Goal: Information Seeking & Learning: Find contact information

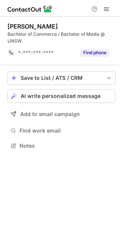
scroll to position [140, 120]
drag, startPoint x: 60, startPoint y: 34, endPoint x: 9, endPoint y: 27, distance: 51.6
click at [9, 27] on div "Cindy Fu Bachelor of Commerce / Bachelor of Media @ UNSW" at bounding box center [62, 34] width 108 height 22
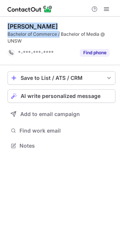
drag, startPoint x: 7, startPoint y: 26, endPoint x: 59, endPoint y: 34, distance: 52.5
click at [59, 34] on div "Cindy Fu Bachelor of Commerce / Bachelor of Media @ UNSW *-***-***-**** Find ph…" at bounding box center [60, 87] width 120 height 140
copy div "Cindy Fu Bachelor of Commerce /"
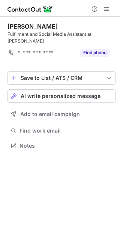
scroll to position [140, 120]
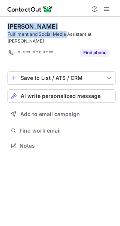
drag, startPoint x: 67, startPoint y: 35, endPoint x: 6, endPoint y: 27, distance: 61.1
click at [6, 27] on div "Danica Ratta Fulfilment and Social Media Assistant at Luna Rae Jewellery *-***-…" at bounding box center [60, 87] width 120 height 140
copy div "Danica Ratta Fulfilment and Social Media"
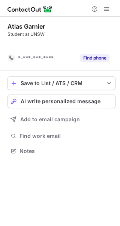
scroll to position [133, 120]
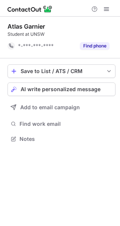
click at [59, 28] on div "Atlas Garnier" at bounding box center [62, 27] width 108 height 8
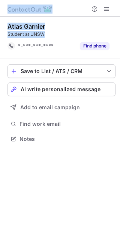
copy div "Atlas Garnier Student at UNSW"
drag, startPoint x: 52, startPoint y: 33, endPoint x: -2, endPoint y: 24, distance: 55.1
click at [0, 24] on html "Atlas Garnier Student at UNSW *-***-***-**** Find phone Save to List / ATS / CR…" at bounding box center [60, 113] width 120 height 226
click at [45, 29] on div "Atlas Garnier" at bounding box center [62, 27] width 108 height 8
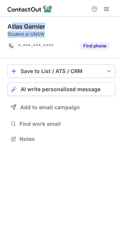
copy div "tlas Garnier Student at UNSW"
drag, startPoint x: 46, startPoint y: 31, endPoint x: 8, endPoint y: 25, distance: 38.8
click at [8, 25] on div "Atlas Garnier Student at UNSW" at bounding box center [62, 30] width 108 height 15
copy div "Atlas Garnier Student at UNSW"
click at [8, 25] on div "Atlas Garnier" at bounding box center [27, 27] width 38 height 8
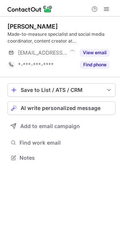
scroll to position [152, 120]
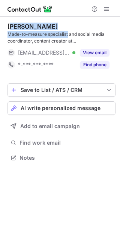
copy div "da Holt Christiansen Made-to-measure specialist"
copy div "Ida Holt Christiansen Made-to-measure specialist"
drag, startPoint x: 67, startPoint y: 34, endPoint x: 4, endPoint y: 24, distance: 64.2
click at [4, 24] on div "Ida Holt Christiansen Made-to-measure specialist and social media coordinator, …" at bounding box center [60, 93] width 120 height 152
click at [45, 31] on div "Made-to-measure specialist and social media coordinator, content creator at Far…" at bounding box center [62, 38] width 108 height 14
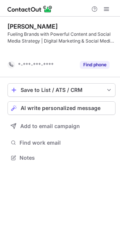
scroll to position [140, 120]
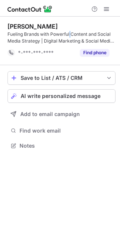
drag, startPoint x: 72, startPoint y: 33, endPoint x: 68, endPoint y: 34, distance: 4.0
click at [68, 34] on div "Fueling Brands with Powerful Content and Social Media Strategy | Digital Market…" at bounding box center [62, 38] width 108 height 14
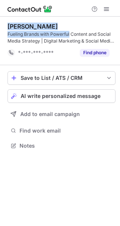
copy div "[PERSON_NAME] Fueling Brands with Powerful"
drag, startPoint x: 70, startPoint y: 33, endPoint x: 6, endPoint y: 30, distance: 64.4
click at [6, 30] on div "[PERSON_NAME] Fueling Brands with Powerful Content and Social Media Strategy | …" at bounding box center [60, 87] width 120 height 140
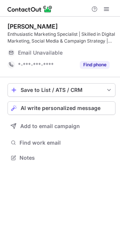
scroll to position [152, 120]
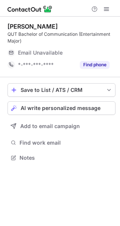
scroll to position [152, 120]
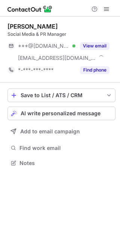
scroll to position [157, 120]
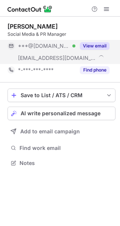
click at [101, 47] on button "View email" at bounding box center [95, 46] width 30 height 8
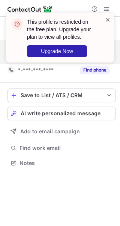
click at [107, 21] on span at bounding box center [108, 20] width 6 height 8
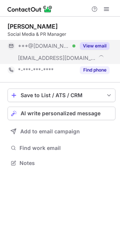
click at [106, 7] on span at bounding box center [107, 9] width 6 height 6
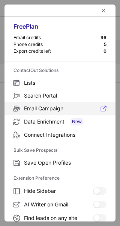
scroll to position [87, 0]
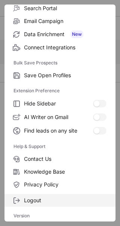
click at [55, 194] on label "Logout" at bounding box center [60, 200] width 111 height 13
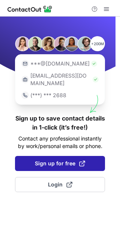
click at [68, 159] on span "Sign up for free" at bounding box center [60, 163] width 50 height 8
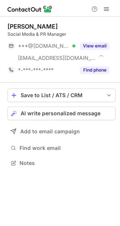
scroll to position [157, 120]
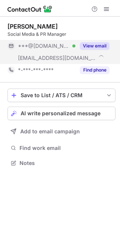
click at [97, 42] on button "View email" at bounding box center [95, 46] width 30 height 8
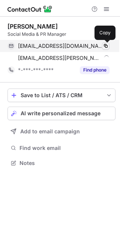
click at [105, 45] on span at bounding box center [106, 46] width 6 height 6
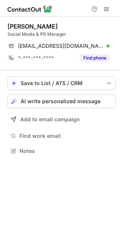
scroll to position [145, 120]
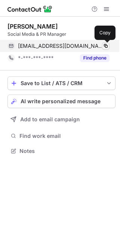
click at [107, 43] on span at bounding box center [106, 46] width 6 height 6
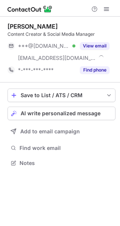
scroll to position [157, 120]
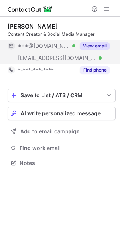
click at [108, 46] on button "View email" at bounding box center [95, 46] width 30 height 8
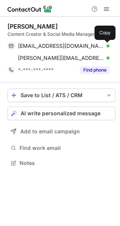
click at [108, 46] on span at bounding box center [106, 46] width 6 height 6
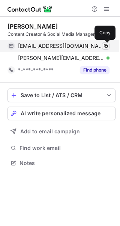
click at [108, 46] on span at bounding box center [106, 46] width 6 height 6
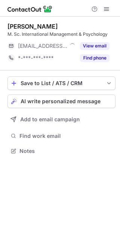
scroll to position [4, 4]
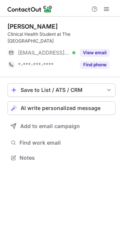
scroll to position [152, 120]
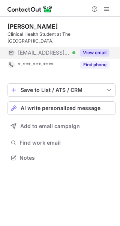
click at [101, 49] on button "View email" at bounding box center [95, 53] width 30 height 8
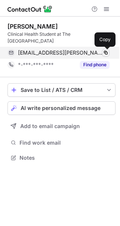
click at [106, 50] on span at bounding box center [106, 53] width 6 height 6
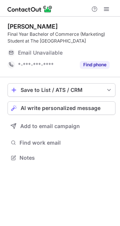
scroll to position [152, 120]
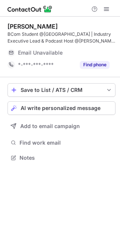
scroll to position [152, 120]
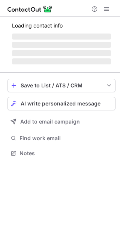
scroll to position [4, 4]
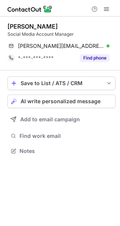
scroll to position [145, 120]
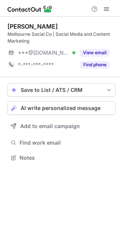
scroll to position [152, 120]
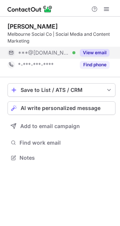
click at [103, 49] on button "View email" at bounding box center [95, 53] width 30 height 8
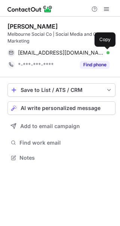
click at [103, 49] on button at bounding box center [106, 53] width 8 height 8
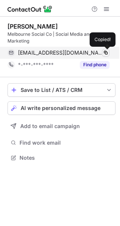
click at [103, 49] on button at bounding box center [106, 53] width 8 height 8
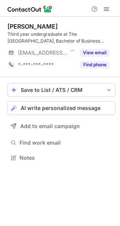
scroll to position [152, 120]
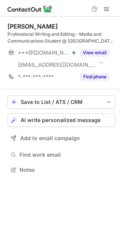
scroll to position [164, 120]
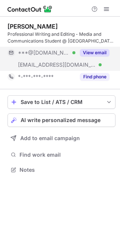
click at [98, 53] on button "View email" at bounding box center [95, 53] width 30 height 8
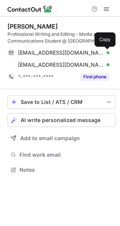
click at [107, 51] on span at bounding box center [106, 53] width 6 height 6
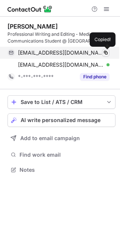
click at [107, 51] on span at bounding box center [106, 53] width 6 height 6
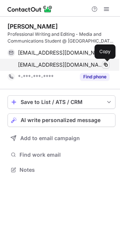
click at [102, 65] on button at bounding box center [106, 65] width 8 height 8
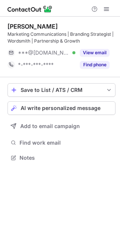
scroll to position [152, 120]
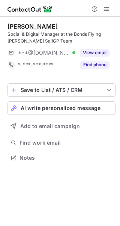
scroll to position [152, 120]
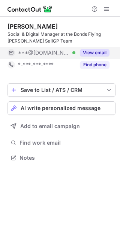
click at [91, 52] on button "View email" at bounding box center [95, 53] width 30 height 8
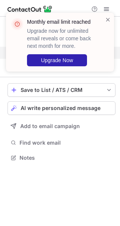
click at [112, 16] on div "Monthly email limit reached Upgrade now for unlimited email reveals or come bac…" at bounding box center [60, 42] width 108 height 59
click at [108, 17] on span at bounding box center [108, 20] width 6 height 8
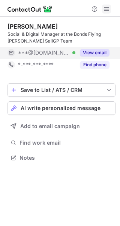
click at [106, 6] on span at bounding box center [107, 9] width 6 height 6
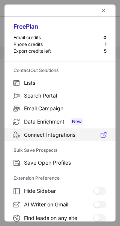
scroll to position [87, 0]
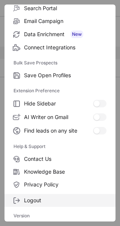
click at [47, 200] on span "Logout" at bounding box center [65, 200] width 83 height 7
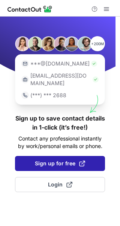
click at [60, 159] on span "Sign up for free" at bounding box center [60, 163] width 50 height 8
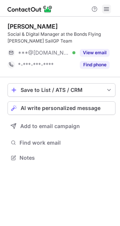
scroll to position [152, 120]
click at [104, 7] on span at bounding box center [107, 9] width 6 height 6
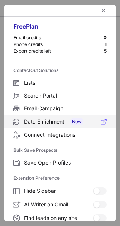
scroll to position [87, 0]
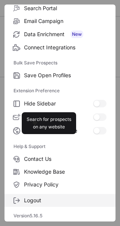
click at [33, 194] on label "Logout" at bounding box center [60, 200] width 111 height 13
click at [36, 197] on span "Logout" at bounding box center [65, 200] width 83 height 7
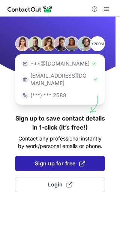
click at [62, 159] on span "Sign up for free" at bounding box center [60, 163] width 50 height 8
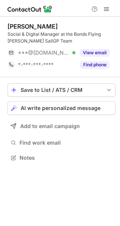
scroll to position [152, 120]
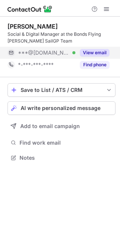
click at [101, 52] on button "View email" at bounding box center [95, 53] width 30 height 8
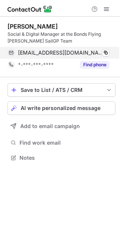
click at [106, 48] on div "[EMAIL_ADDRESS][DOMAIN_NAME] Verified Copy" at bounding box center [59, 53] width 102 height 12
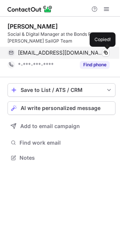
click at [106, 48] on div "[EMAIL_ADDRESS][DOMAIN_NAME] Verified Copied!" at bounding box center [59, 53] width 102 height 12
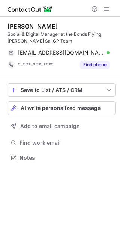
click at [51, 34] on div "Social & Digital Manager at the Bonds Flying [PERSON_NAME] SailGP Team" at bounding box center [62, 38] width 108 height 14
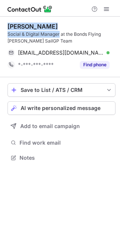
drag, startPoint x: 51, startPoint y: 34, endPoint x: 14, endPoint y: 24, distance: 38.7
click at [14, 24] on div "[PERSON_NAME] Social & Digital Manager at the Bonds Flying [PERSON_NAME] SailGP…" at bounding box center [62, 34] width 108 height 22
copy div "[PERSON_NAME] Social & Digital Manager"
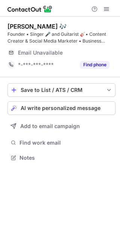
scroll to position [152, 120]
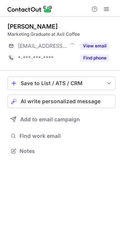
scroll to position [4, 4]
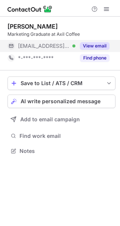
click at [99, 49] on button "View email" at bounding box center [95, 46] width 30 height 8
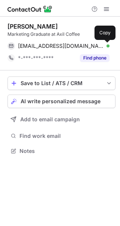
click at [104, 46] on span at bounding box center [106, 46] width 6 height 6
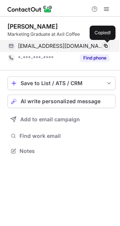
click at [104, 46] on span at bounding box center [106, 46] width 6 height 6
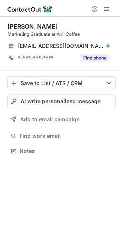
click at [43, 32] on div "Marketing Graduate at Axil Coffee" at bounding box center [62, 34] width 108 height 7
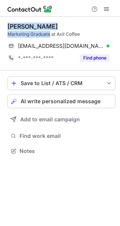
drag, startPoint x: 43, startPoint y: 32, endPoint x: 12, endPoint y: 26, distance: 32.1
click at [12, 26] on div "[PERSON_NAME] Marketing Graduate at Axil Coffee" at bounding box center [62, 30] width 108 height 15
copy div "[PERSON_NAME] Marketing Graduate"
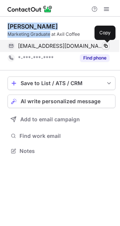
click at [103, 44] on span at bounding box center [106, 46] width 6 height 6
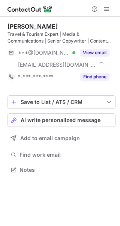
scroll to position [164, 120]
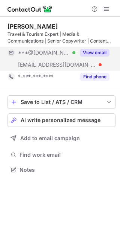
click at [107, 49] on button "View email" at bounding box center [95, 53] width 30 height 8
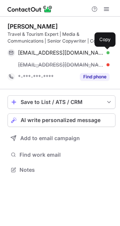
click at [107, 49] on button at bounding box center [106, 53] width 8 height 8
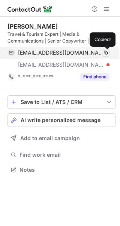
click at [107, 49] on button at bounding box center [106, 53] width 8 height 8
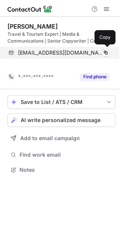
scroll to position [152, 120]
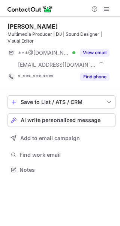
scroll to position [164, 120]
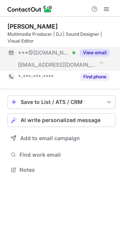
click at [102, 51] on button "View email" at bounding box center [95, 53] width 30 height 8
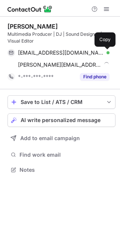
click at [106, 51] on span at bounding box center [106, 53] width 6 height 6
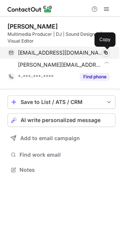
click at [106, 51] on span at bounding box center [106, 53] width 6 height 6
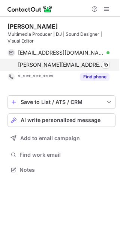
click at [110, 65] on div "[PERSON_NAME][EMAIL_ADDRESS][DOMAIN_NAME] Verified Copy" at bounding box center [59, 65] width 102 height 12
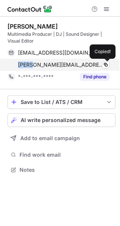
click at [110, 65] on div "[PERSON_NAME][EMAIL_ADDRESS][DOMAIN_NAME] Verified Copied!" at bounding box center [59, 65] width 102 height 12
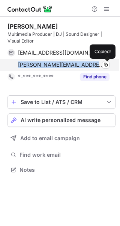
click at [110, 65] on div "[PERSON_NAME][EMAIL_ADDRESS][DOMAIN_NAME] Verified Copied!" at bounding box center [59, 65] width 102 height 12
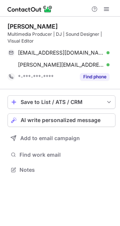
click at [45, 34] on div "Multimedia Producer | DJ | Sound Designer | Visual Editor" at bounding box center [62, 38] width 108 height 14
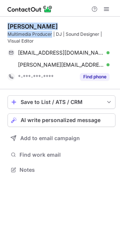
drag, startPoint x: 45, startPoint y: 34, endPoint x: 12, endPoint y: 25, distance: 34.0
click at [12, 25] on div "David Lim Multimedia Producer | DJ | Sound Designer | Visual Editor" at bounding box center [62, 34] width 108 height 22
copy div "David Lim Multimedia Producer"
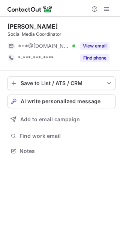
scroll to position [4, 4]
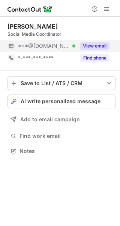
click at [102, 43] on button "View email" at bounding box center [95, 46] width 30 height 8
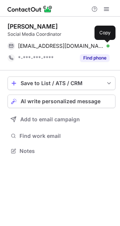
click at [109, 43] on span at bounding box center [106, 46] width 6 height 6
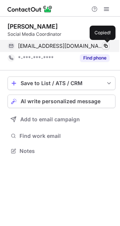
click at [109, 43] on span at bounding box center [106, 46] width 6 height 6
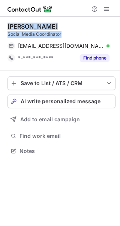
drag, startPoint x: 64, startPoint y: 33, endPoint x: 6, endPoint y: 27, distance: 58.9
click at [6, 27] on div "Karrie Chua Social Media Coordinator chuakarrie@gmail.com Verified Copy *-***-*…" at bounding box center [60, 89] width 120 height 145
copy div "Karrie Chua Social Media Coordinator"
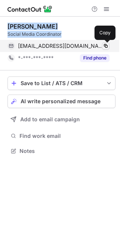
click at [108, 44] on span at bounding box center [106, 46] width 6 height 6
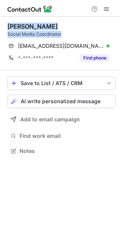
drag, startPoint x: 108, startPoint y: 44, endPoint x: -13, endPoint y: -23, distance: 138.4
click at [0, 0] on html "Karrie Chua Social Media Coordinator chuakarrie@gmail.com Verified Copied! *-**…" at bounding box center [60, 113] width 120 height 226
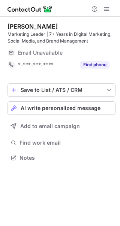
scroll to position [152, 120]
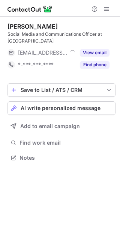
scroll to position [152, 120]
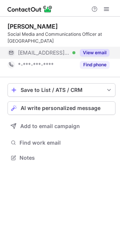
click at [104, 55] on button "View email" at bounding box center [95, 53] width 30 height 8
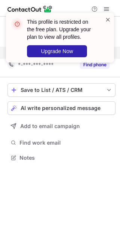
click at [109, 19] on span at bounding box center [108, 20] width 6 height 8
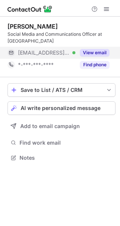
click at [106, 6] on span at bounding box center [107, 9] width 6 height 6
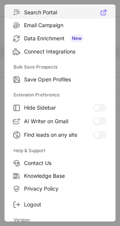
scroll to position [87, 0]
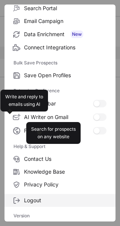
click at [28, 198] on span "Logout" at bounding box center [65, 200] width 83 height 7
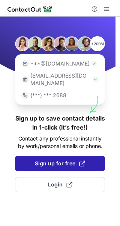
click at [63, 159] on span "Sign up for free" at bounding box center [60, 163] width 50 height 8
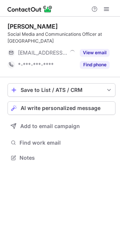
scroll to position [152, 120]
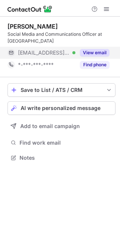
click at [101, 51] on button "View email" at bounding box center [95, 53] width 30 height 8
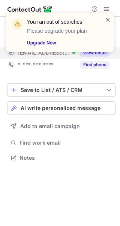
click at [107, 18] on span at bounding box center [108, 20] width 6 height 8
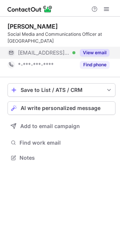
click at [107, 8] on span at bounding box center [107, 9] width 6 height 6
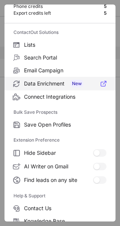
scroll to position [87, 0]
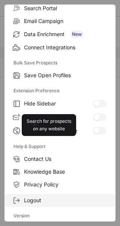
click at [42, 199] on span "Logout" at bounding box center [65, 200] width 83 height 7
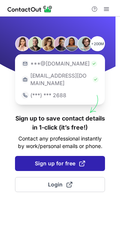
click at [64, 159] on span "Sign up for free" at bounding box center [60, 163] width 50 height 8
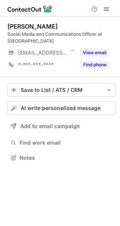
scroll to position [152, 120]
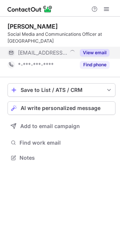
click at [96, 51] on button "View email" at bounding box center [95, 53] width 30 height 8
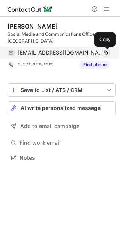
click at [106, 51] on span at bounding box center [106, 53] width 6 height 6
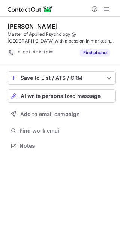
scroll to position [140, 120]
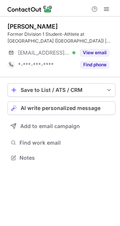
scroll to position [152, 120]
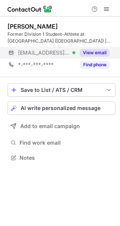
click at [99, 51] on button "View email" at bounding box center [95, 53] width 30 height 8
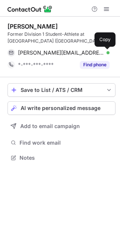
click at [108, 51] on span at bounding box center [106, 53] width 6 height 6
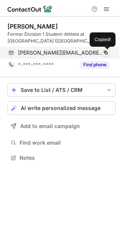
click at [108, 51] on span at bounding box center [106, 53] width 6 height 6
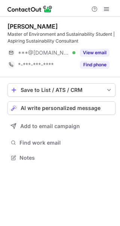
scroll to position [152, 120]
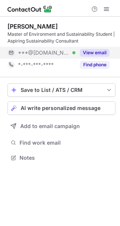
click at [107, 47] on div "View email" at bounding box center [93, 53] width 34 height 12
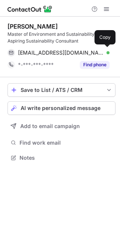
click at [107, 47] on div "ayning22@gmail.com Verified Copy" at bounding box center [59, 53] width 102 height 12
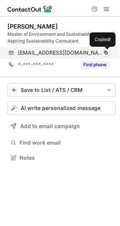
click at [107, 47] on div "ayning22@gmail.com Verified Copied!" at bounding box center [59, 53] width 102 height 12
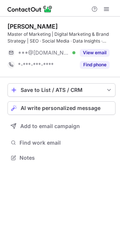
scroll to position [152, 120]
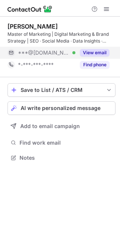
click at [97, 50] on button "View email" at bounding box center [95, 53] width 30 height 8
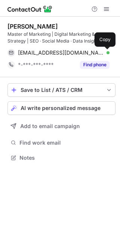
click at [104, 55] on span at bounding box center [106, 53] width 6 height 6
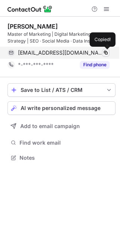
click at [104, 55] on span at bounding box center [106, 53] width 6 height 6
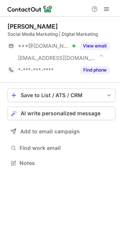
scroll to position [157, 120]
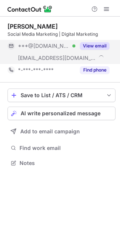
click at [107, 44] on button "View email" at bounding box center [95, 46] width 30 height 8
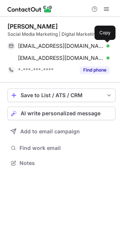
click at [107, 44] on span at bounding box center [106, 46] width 6 height 6
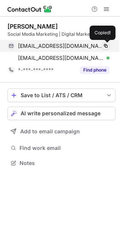
click at [107, 44] on span at bounding box center [106, 46] width 6 height 6
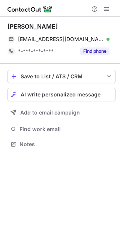
scroll to position [138, 120]
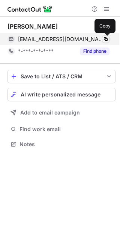
click at [104, 36] on span at bounding box center [106, 39] width 6 height 6
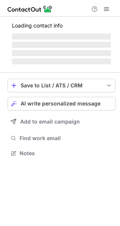
scroll to position [148, 120]
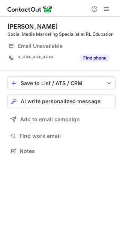
scroll to position [4, 4]
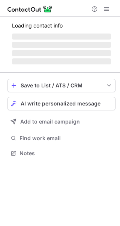
scroll to position [4, 4]
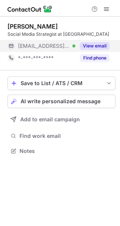
click at [104, 48] on button "View email" at bounding box center [95, 46] width 30 height 8
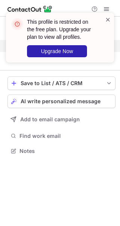
click at [108, 18] on span at bounding box center [108, 20] width 6 height 8
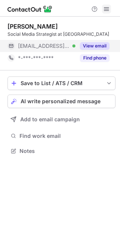
click at [106, 7] on span at bounding box center [107, 9] width 6 height 6
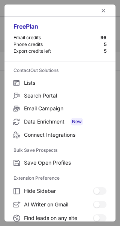
scroll to position [87, 0]
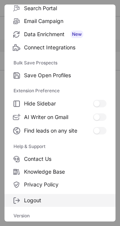
click at [38, 198] on span "Logout" at bounding box center [65, 200] width 83 height 7
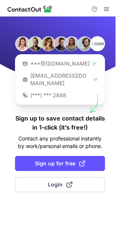
click at [38, 198] on div "+200M ***@gmail.com ***@company.com (***) *** 2688 Sign up to save contact deta…" at bounding box center [60, 121] width 120 height 209
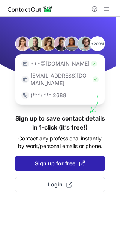
click at [64, 159] on span "Sign up for free" at bounding box center [60, 163] width 50 height 8
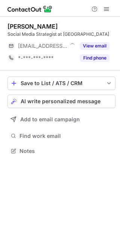
scroll to position [4, 4]
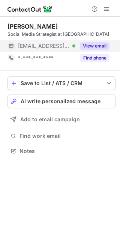
click at [100, 46] on button "View email" at bounding box center [95, 46] width 30 height 8
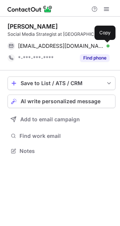
click at [108, 46] on span at bounding box center [106, 46] width 6 height 6
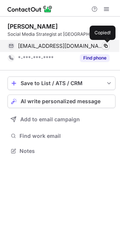
click at [108, 46] on span at bounding box center [106, 46] width 6 height 6
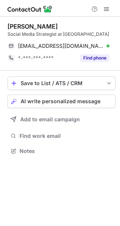
click at [49, 33] on div "Social Media Strategist at Gote Club" at bounding box center [62, 34] width 108 height 7
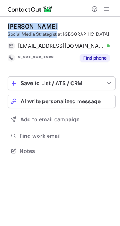
drag, startPoint x: 49, startPoint y: 33, endPoint x: 10, endPoint y: 22, distance: 40.6
click at [10, 22] on div "Justin Poh Social Media Strategist at Gote Club justinpoh@gote.club Verified Co…" at bounding box center [62, 44] width 108 height 54
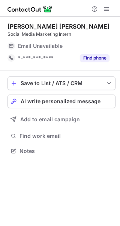
scroll to position [4, 4]
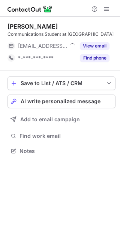
scroll to position [152, 120]
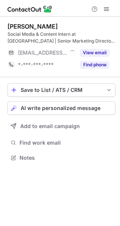
scroll to position [152, 120]
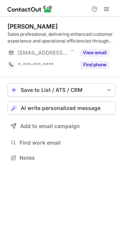
scroll to position [152, 120]
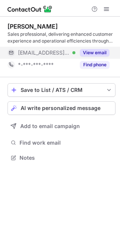
click at [98, 54] on button "View email" at bounding box center [95, 53] width 30 height 8
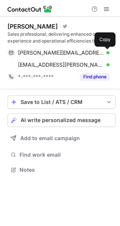
scroll to position [164, 120]
click at [106, 50] on span at bounding box center [106, 53] width 6 height 6
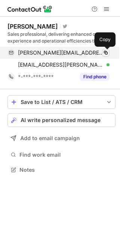
click at [106, 50] on span at bounding box center [106, 53] width 6 height 6
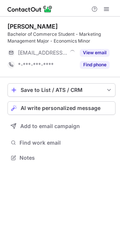
scroll to position [152, 120]
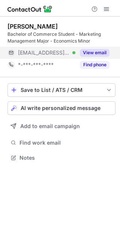
click at [86, 50] on button "View email" at bounding box center [95, 53] width 30 height 8
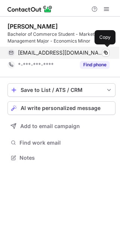
click at [109, 56] on div "demi.efentakis@thumpmedia.com.au Verified Copy" at bounding box center [59, 53] width 102 height 12
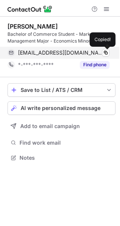
click at [109, 56] on div "demi.efentakis@thumpmedia.com.au Verified Copied!" at bounding box center [59, 53] width 102 height 12
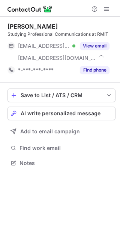
scroll to position [157, 120]
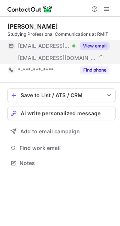
click at [100, 50] on div "View email" at bounding box center [93, 46] width 34 height 12
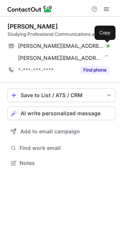
click at [109, 44] on span at bounding box center [106, 46] width 6 height 6
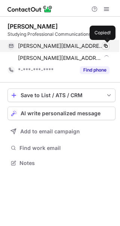
click at [109, 44] on span at bounding box center [106, 46] width 6 height 6
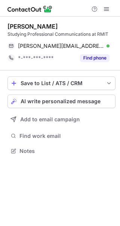
scroll to position [145, 120]
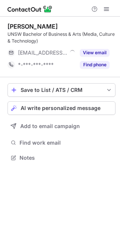
scroll to position [152, 120]
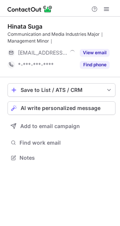
scroll to position [152, 120]
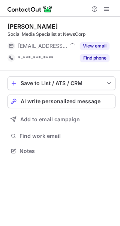
scroll to position [4, 4]
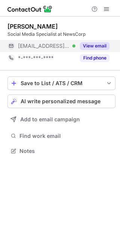
click at [106, 46] on button "View email" at bounding box center [95, 46] width 30 height 8
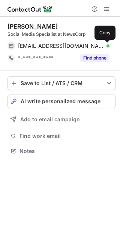
click at [106, 46] on span at bounding box center [106, 46] width 6 height 6
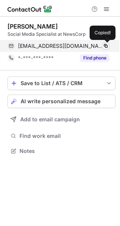
click at [106, 46] on span at bounding box center [106, 46] width 6 height 6
